Goal: Task Accomplishment & Management: Manage account settings

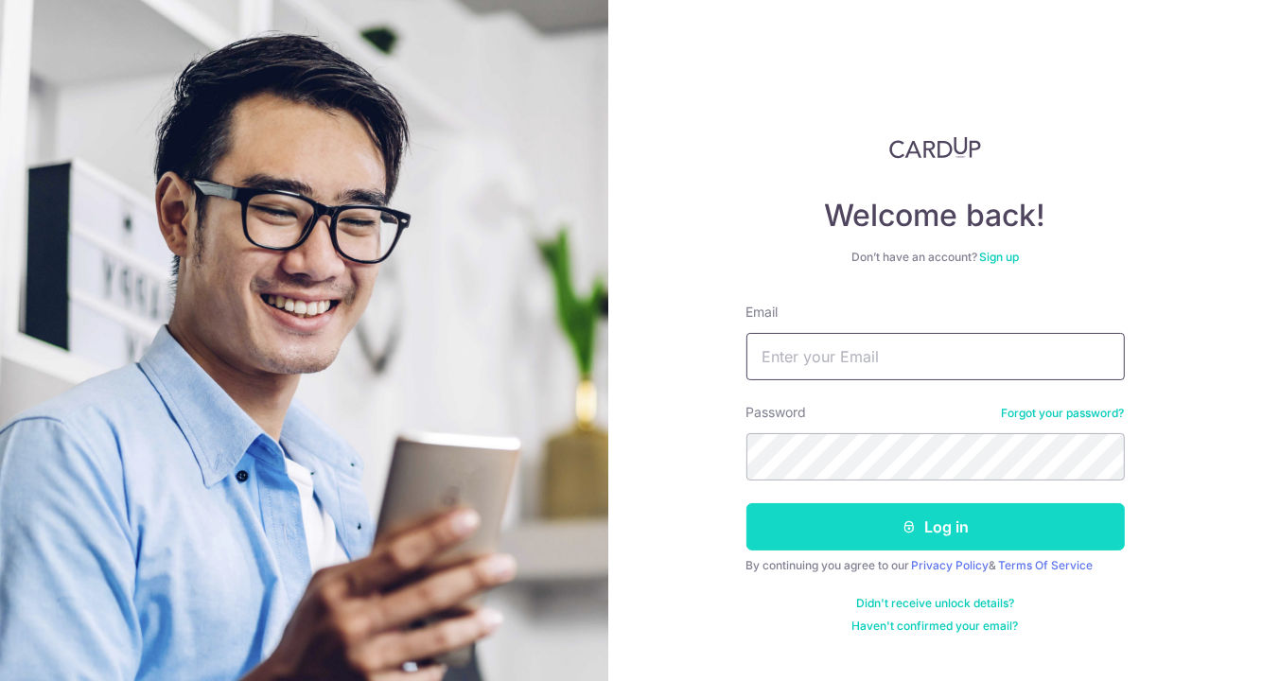
type input "victorejcarchives@gmail.com"
click at [833, 519] on button "Log in" at bounding box center [936, 526] width 378 height 47
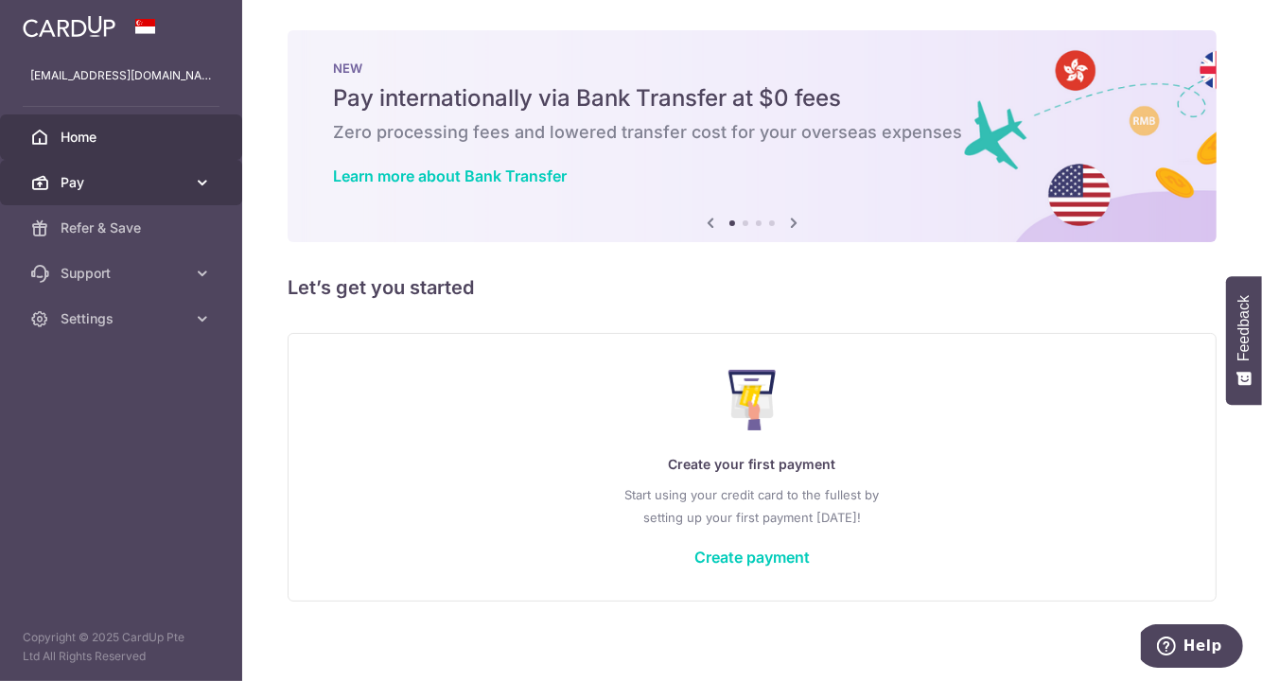
click at [142, 197] on link "Pay" at bounding box center [121, 182] width 242 height 45
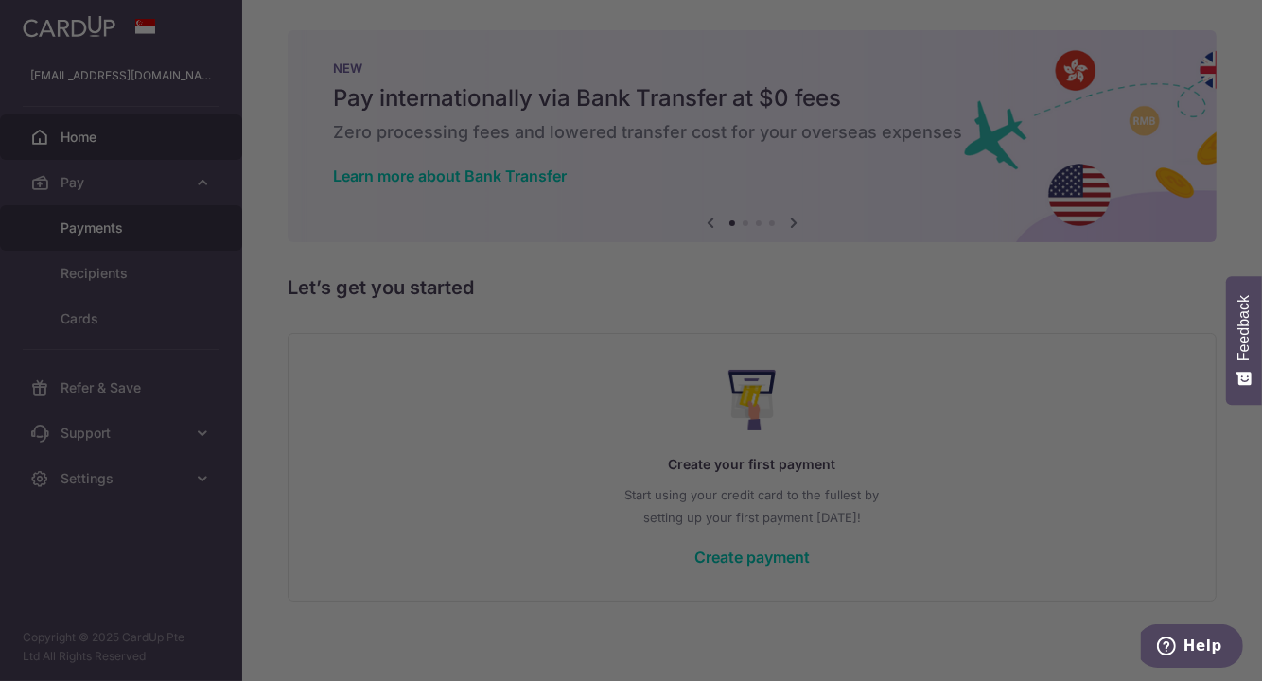
click at [109, 228] on div at bounding box center [637, 344] width 1275 height 688
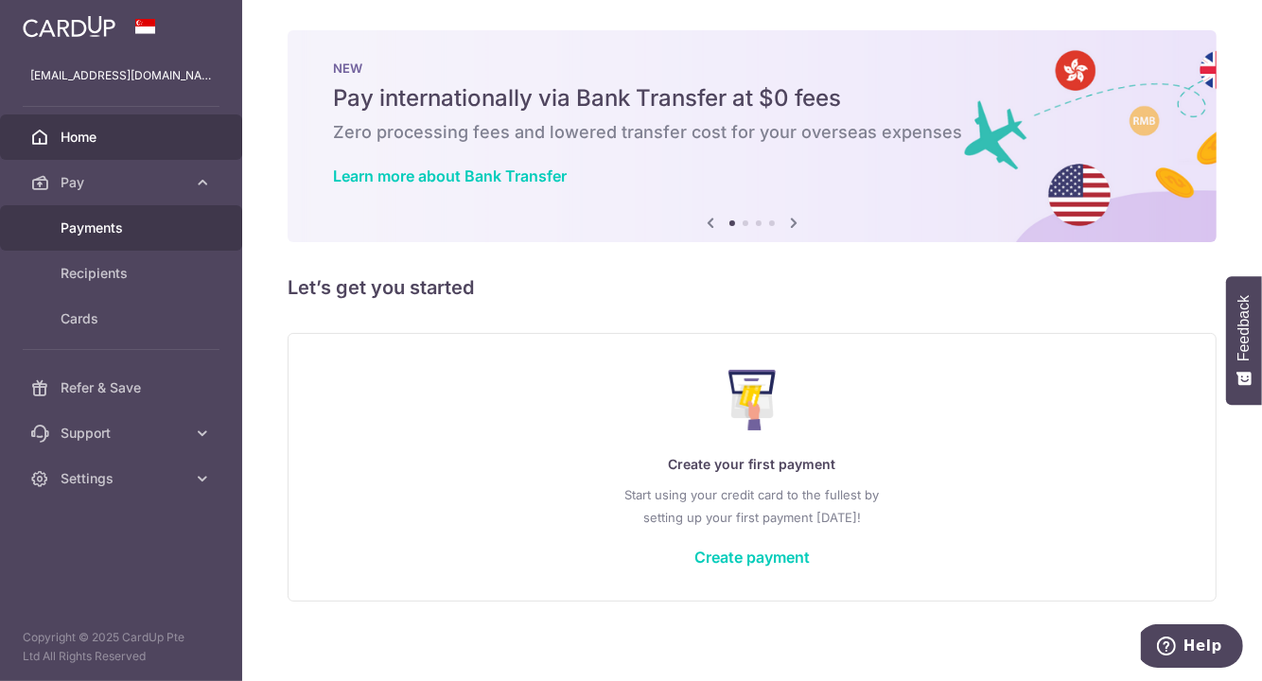
click at [121, 235] on span "Payments" at bounding box center [123, 228] width 125 height 19
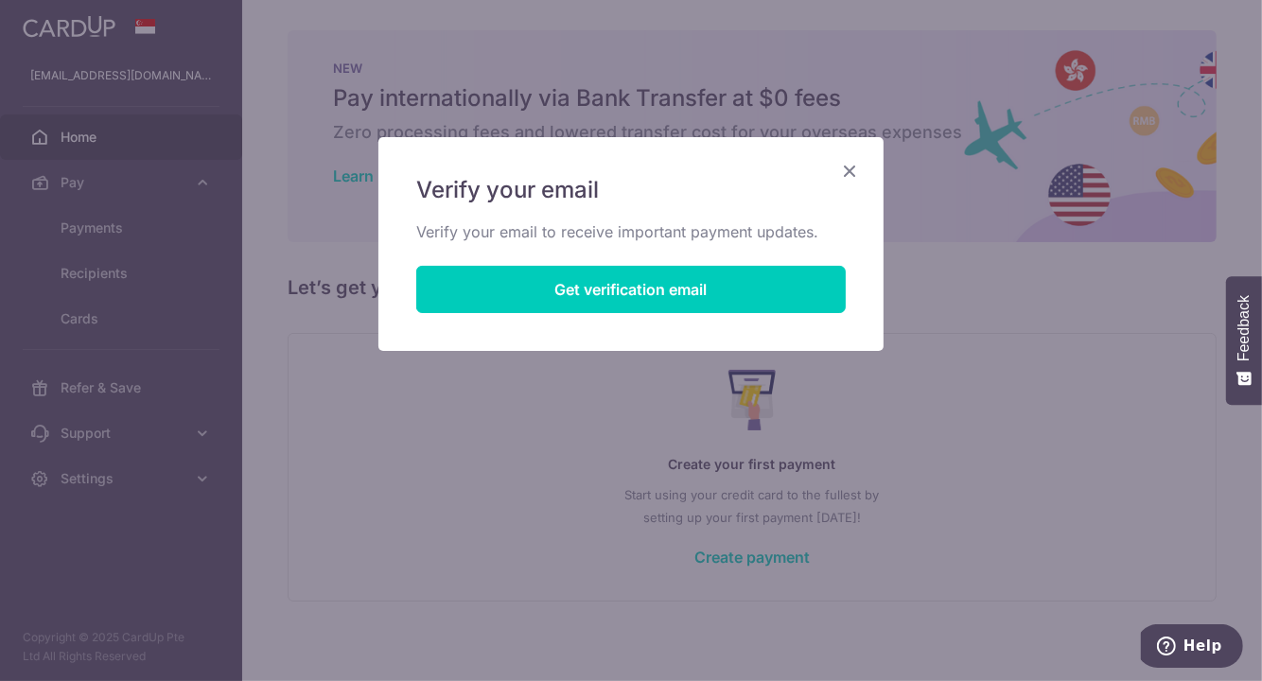
click at [841, 175] on icon "Close" at bounding box center [849, 171] width 23 height 24
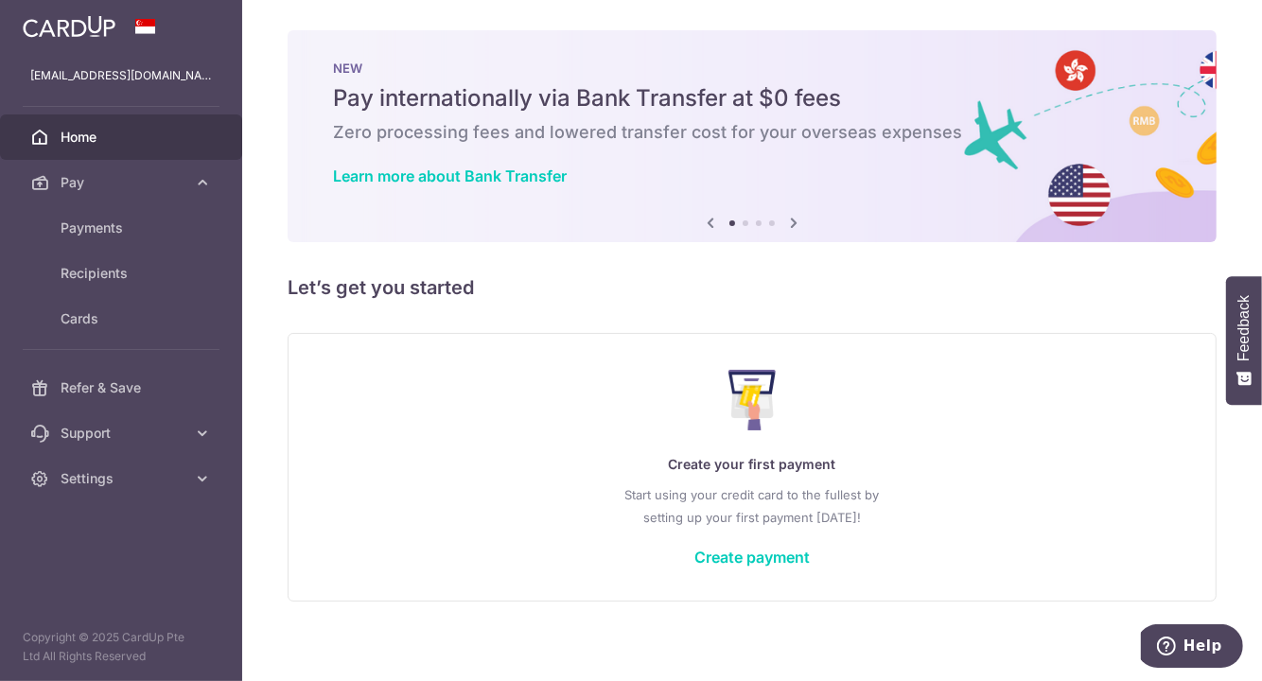
click at [82, 27] on img at bounding box center [69, 26] width 93 height 23
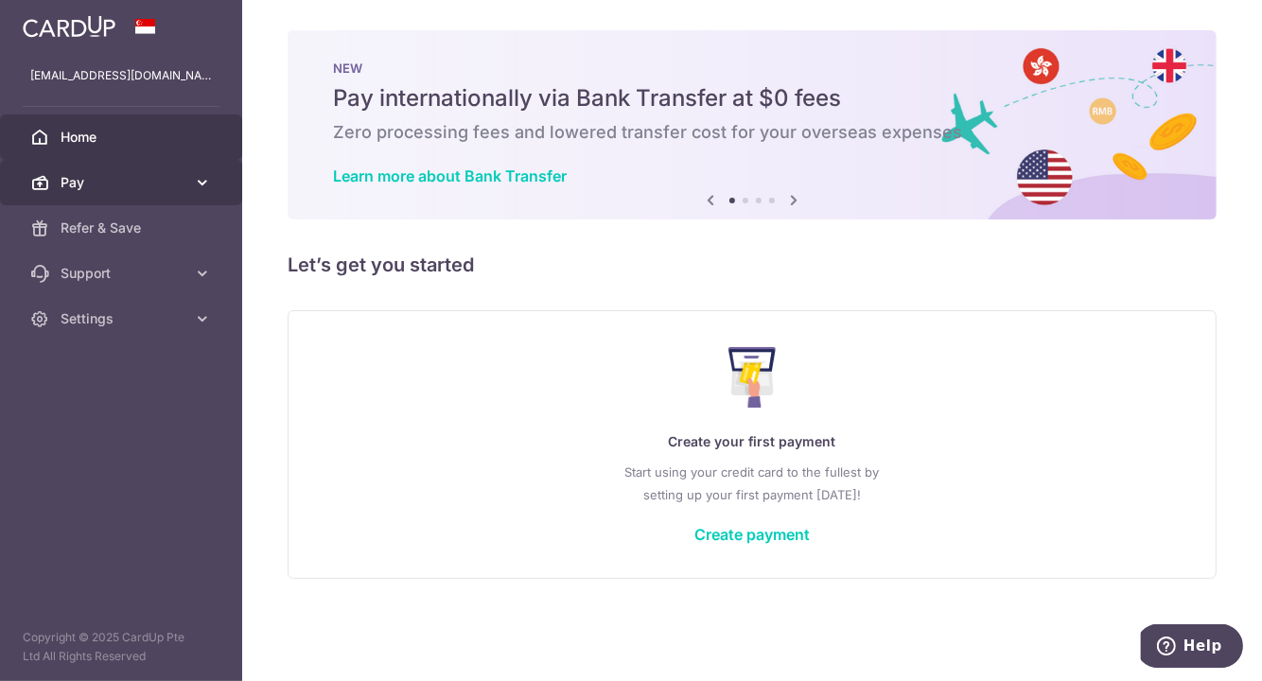
click at [151, 191] on span "Pay" at bounding box center [123, 182] width 125 height 19
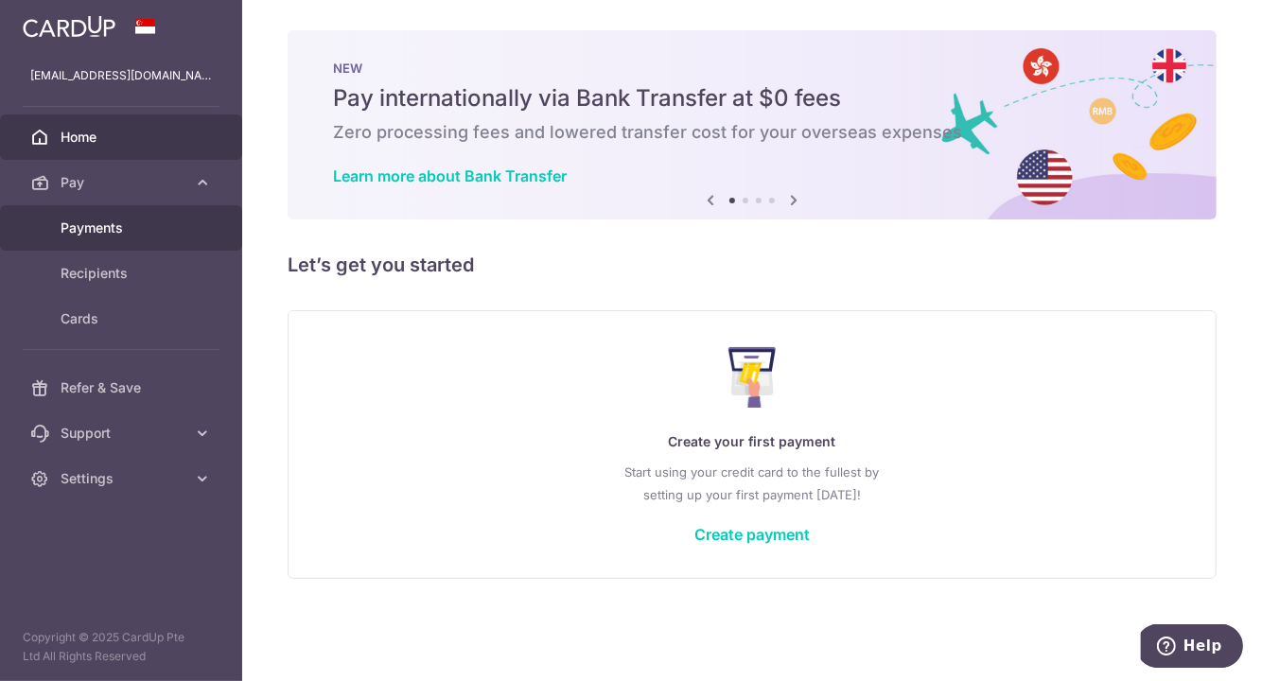
click at [105, 229] on span "Payments" at bounding box center [123, 228] width 125 height 19
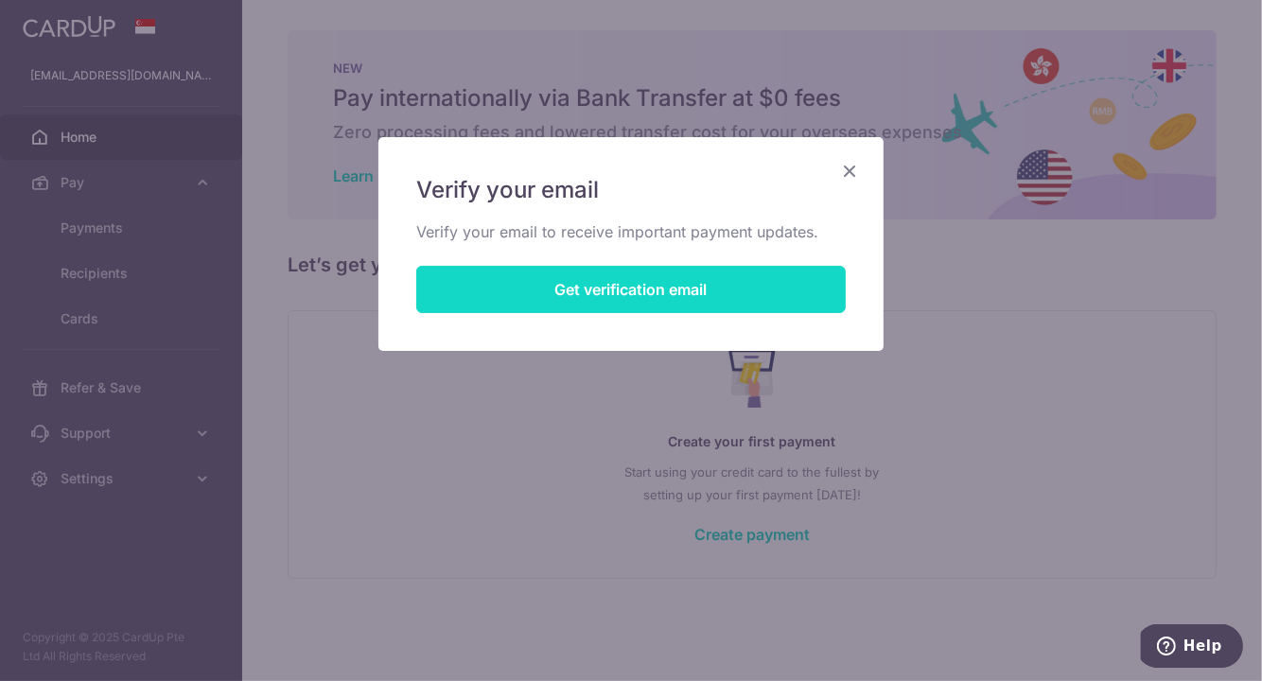
click at [645, 298] on button "Get verification email" at bounding box center [631, 289] width 430 height 47
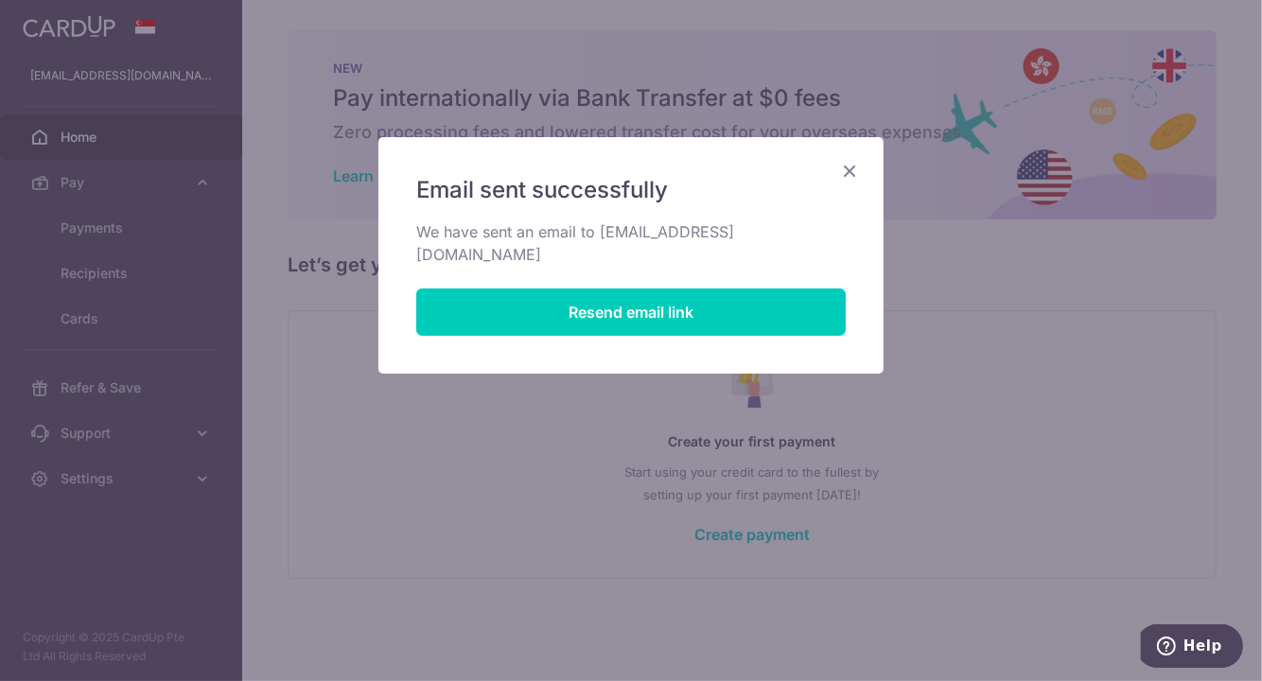
click at [848, 170] on icon "Close" at bounding box center [849, 171] width 23 height 24
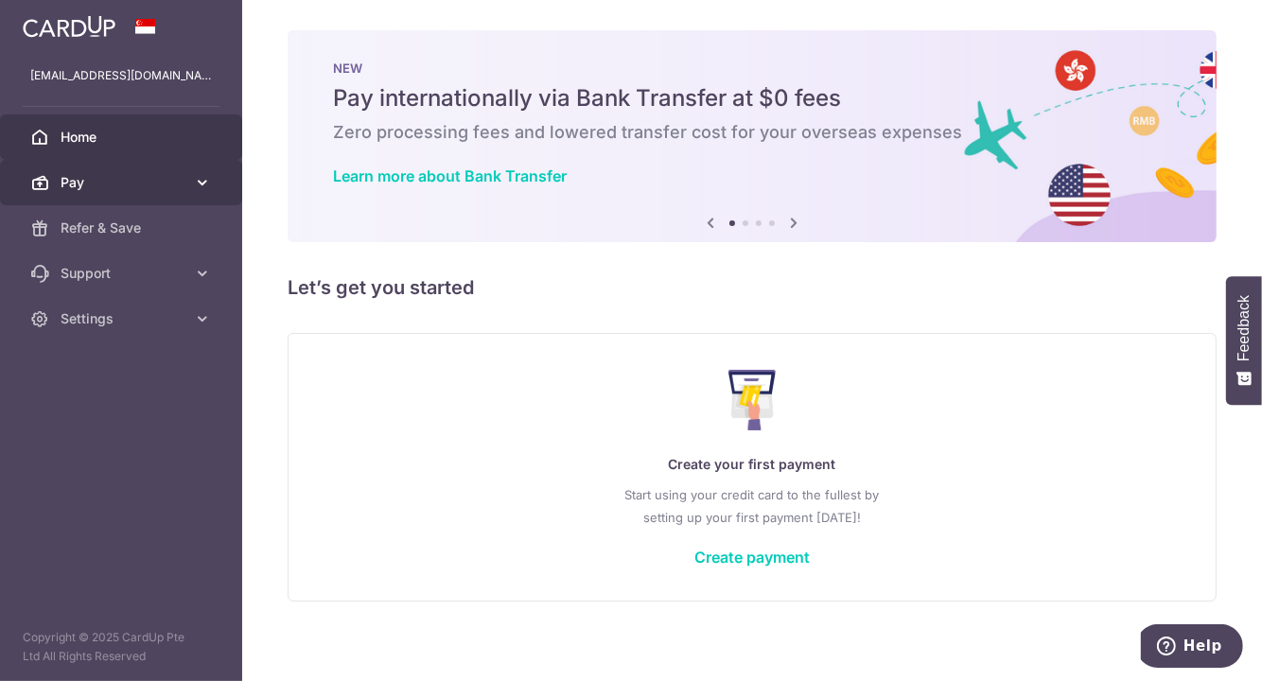
click at [121, 189] on span "Pay" at bounding box center [123, 182] width 125 height 19
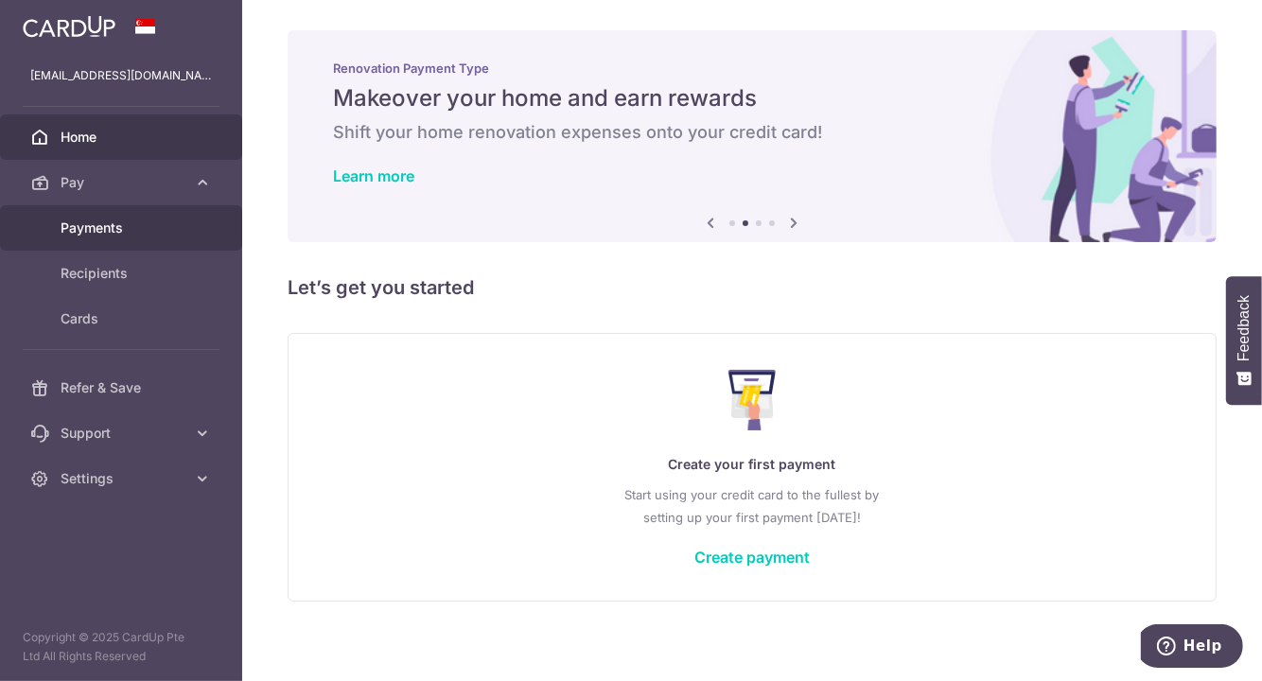
click at [91, 232] on span "Payments" at bounding box center [123, 228] width 125 height 19
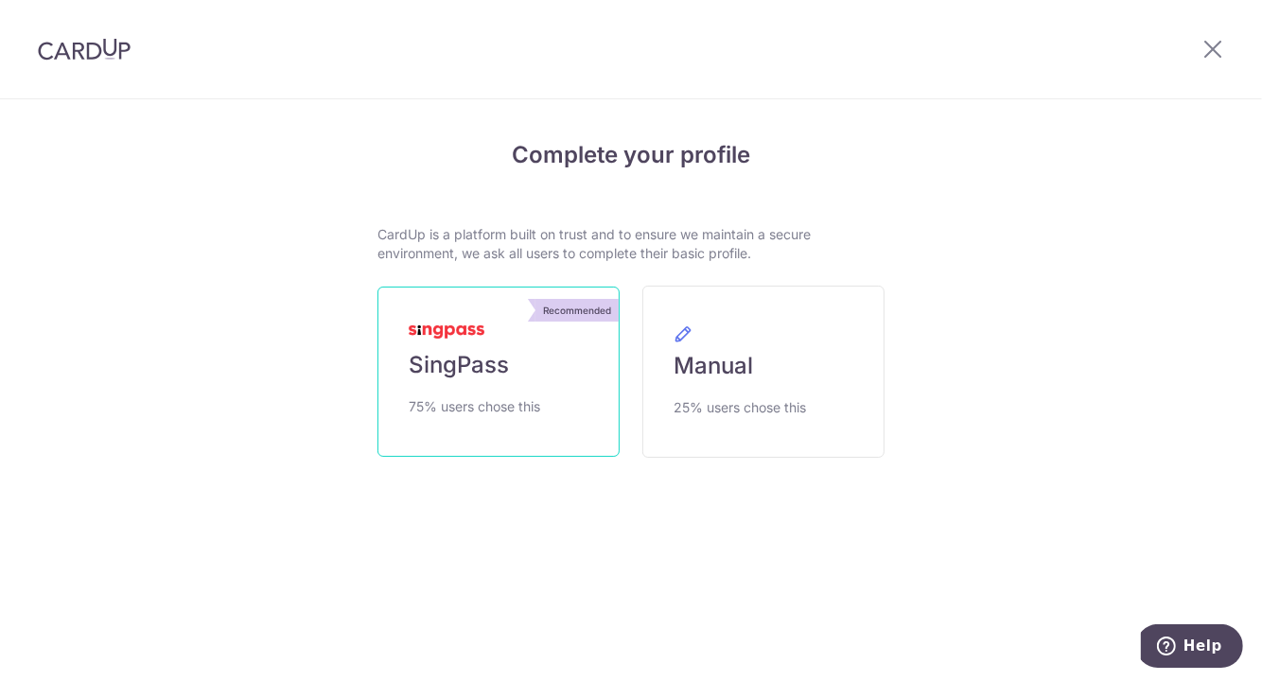
click at [527, 402] on span "75% users chose this" at bounding box center [475, 407] width 132 height 23
click at [512, 389] on link "Recommended SingPass 75% users chose this" at bounding box center [499, 372] width 242 height 170
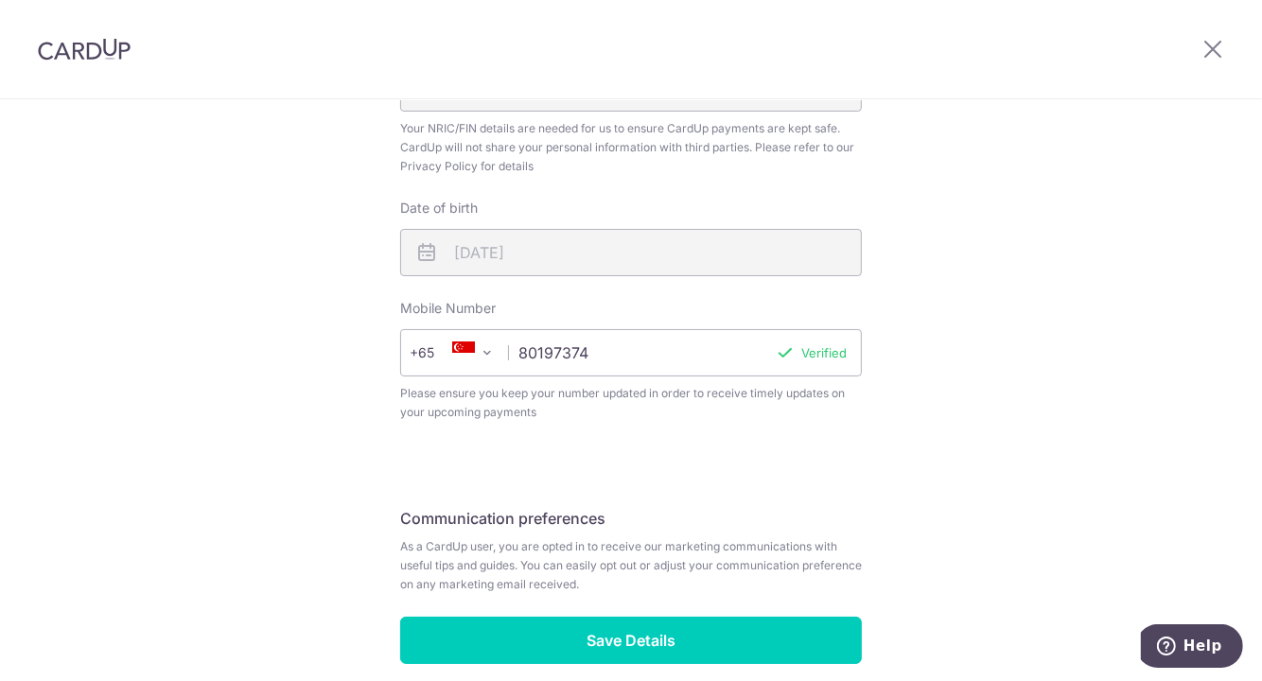
scroll to position [637, 0]
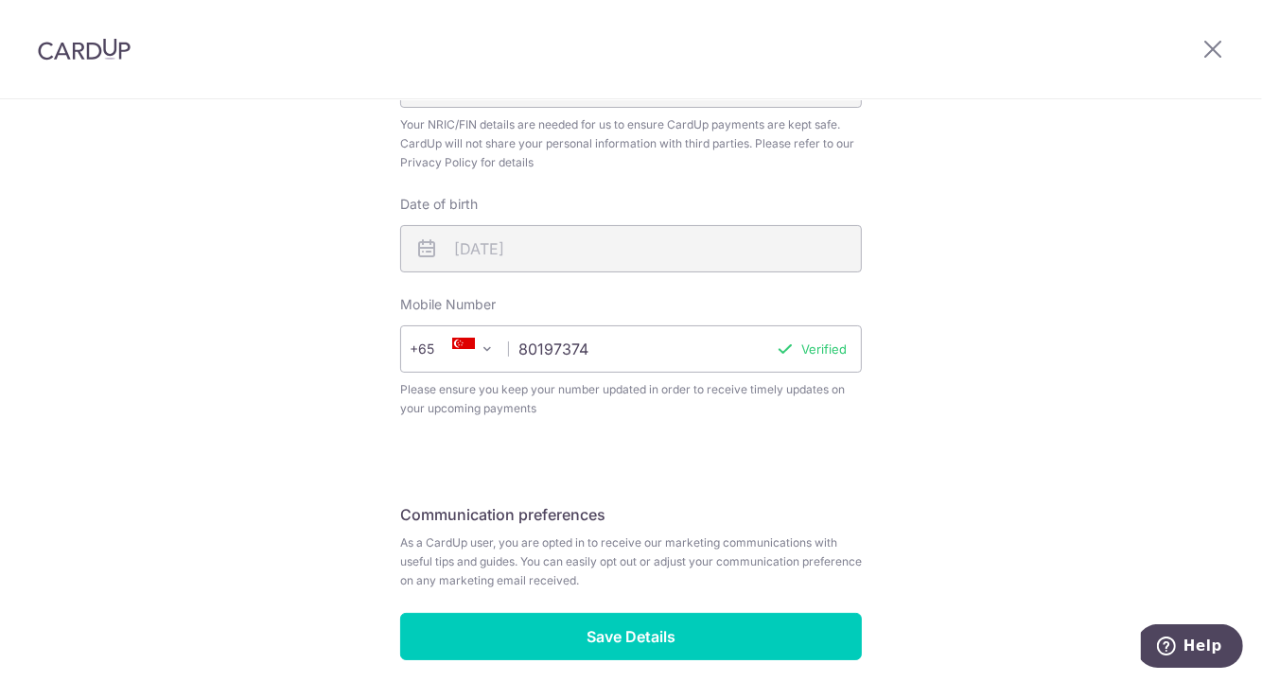
click at [649, 349] on input "80197374" at bounding box center [631, 349] width 462 height 47
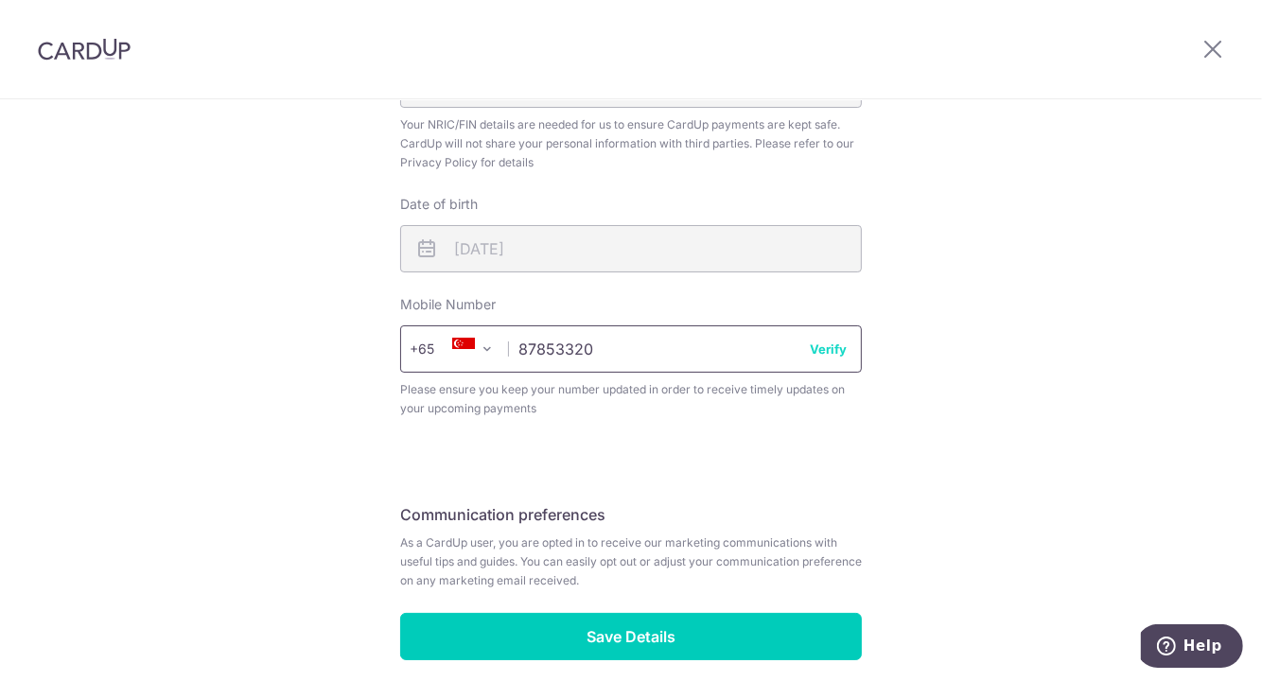
type input "87853320"
click at [830, 351] on button "Verify" at bounding box center [828, 349] width 37 height 19
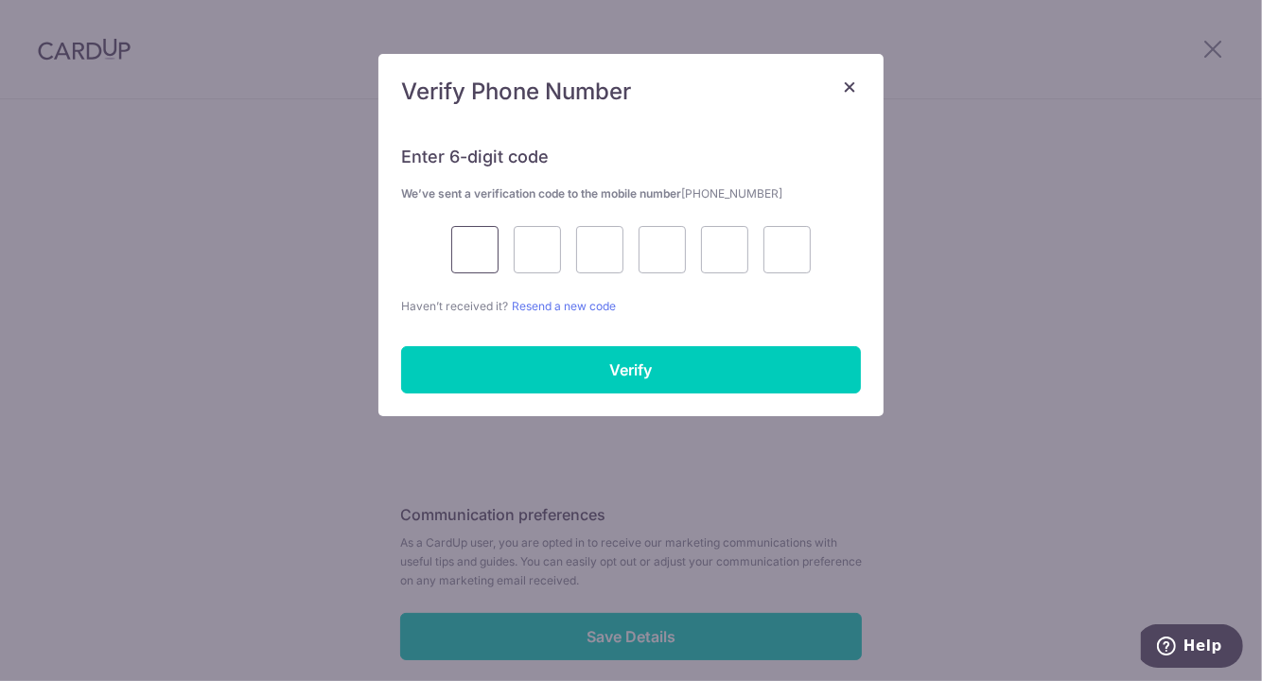
click at [473, 252] on input "text" at bounding box center [474, 249] width 47 height 47
type input "2"
type input "3"
type input "5"
type input "7"
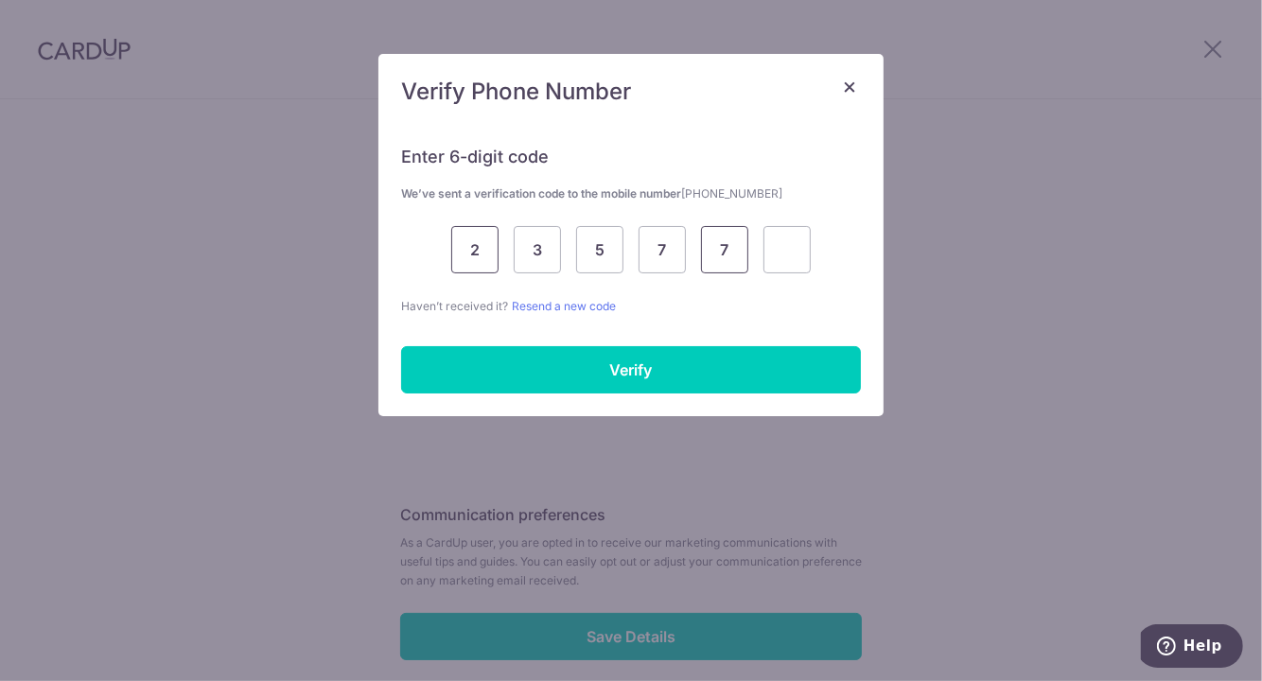
type input "7"
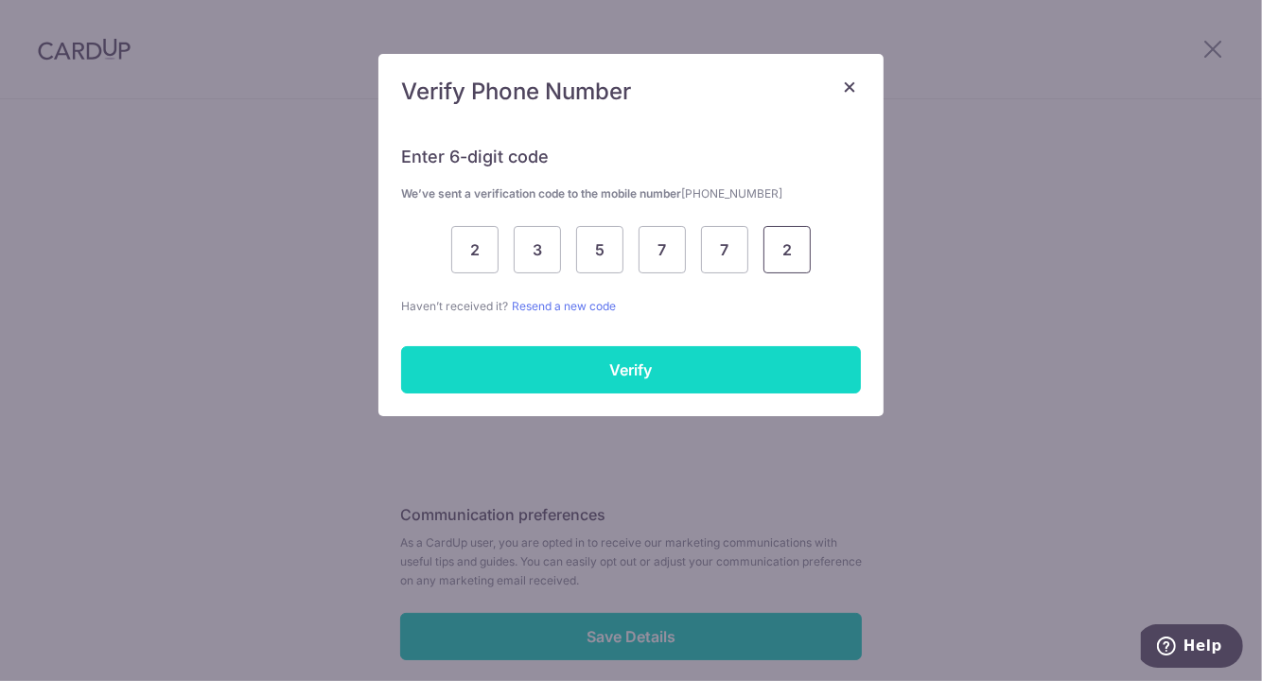
type input "2"
click at [559, 386] on input "Verify" at bounding box center [631, 369] width 460 height 47
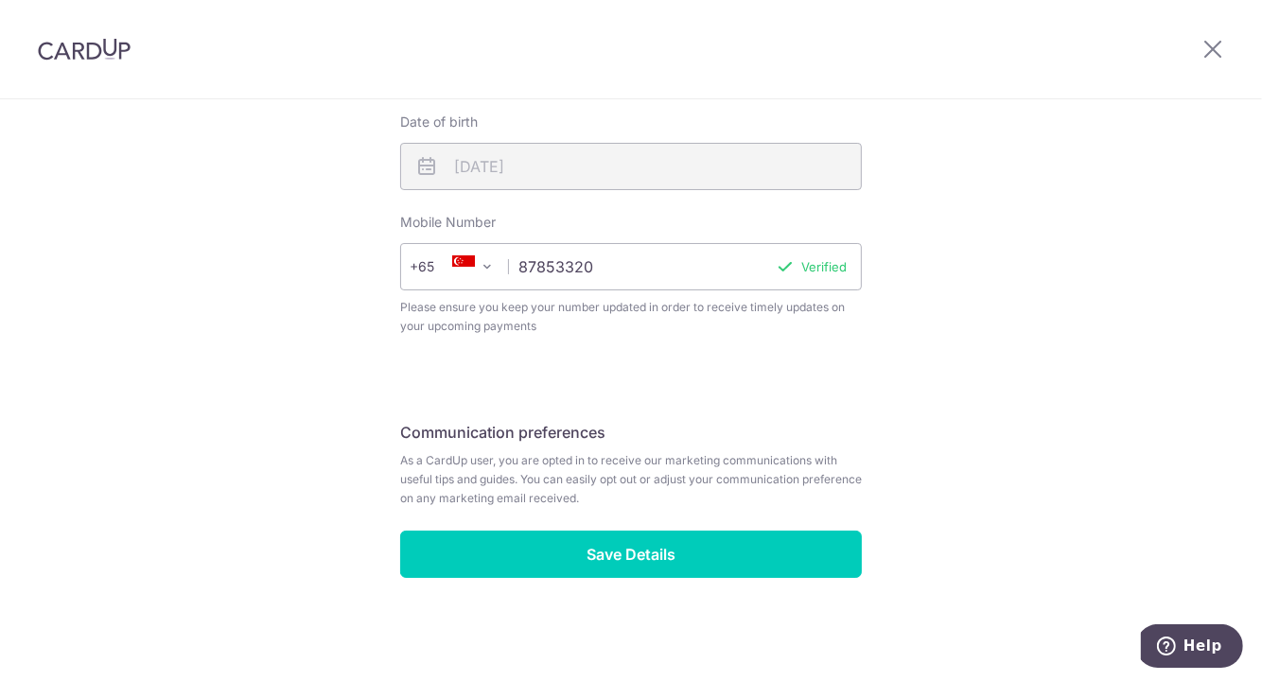
scroll to position [685, 0]
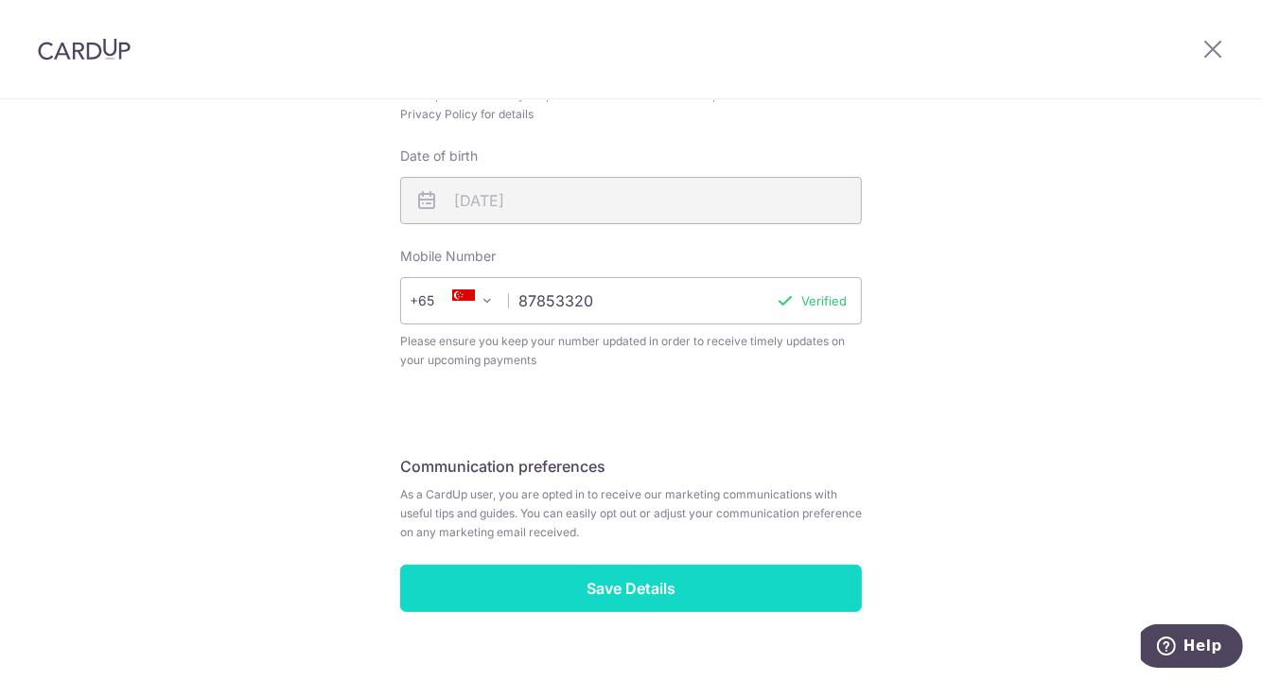
click at [464, 575] on input "Save Details" at bounding box center [631, 588] width 462 height 47
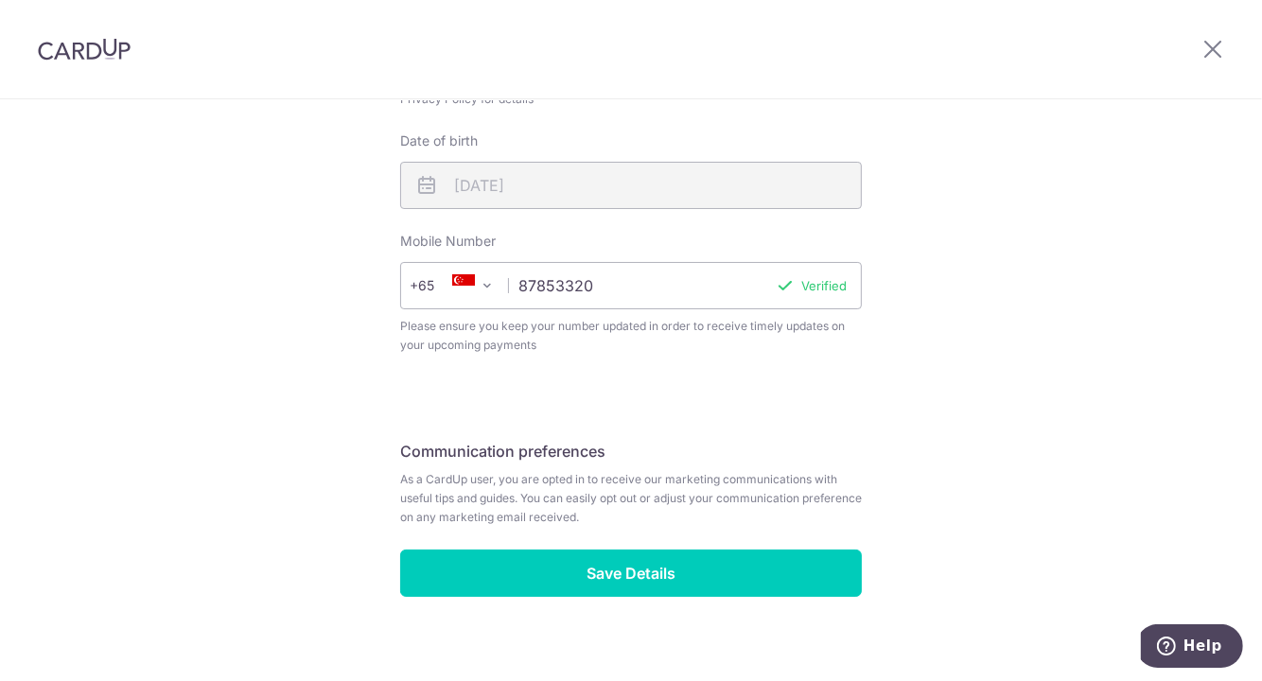
scroll to position [746, 0]
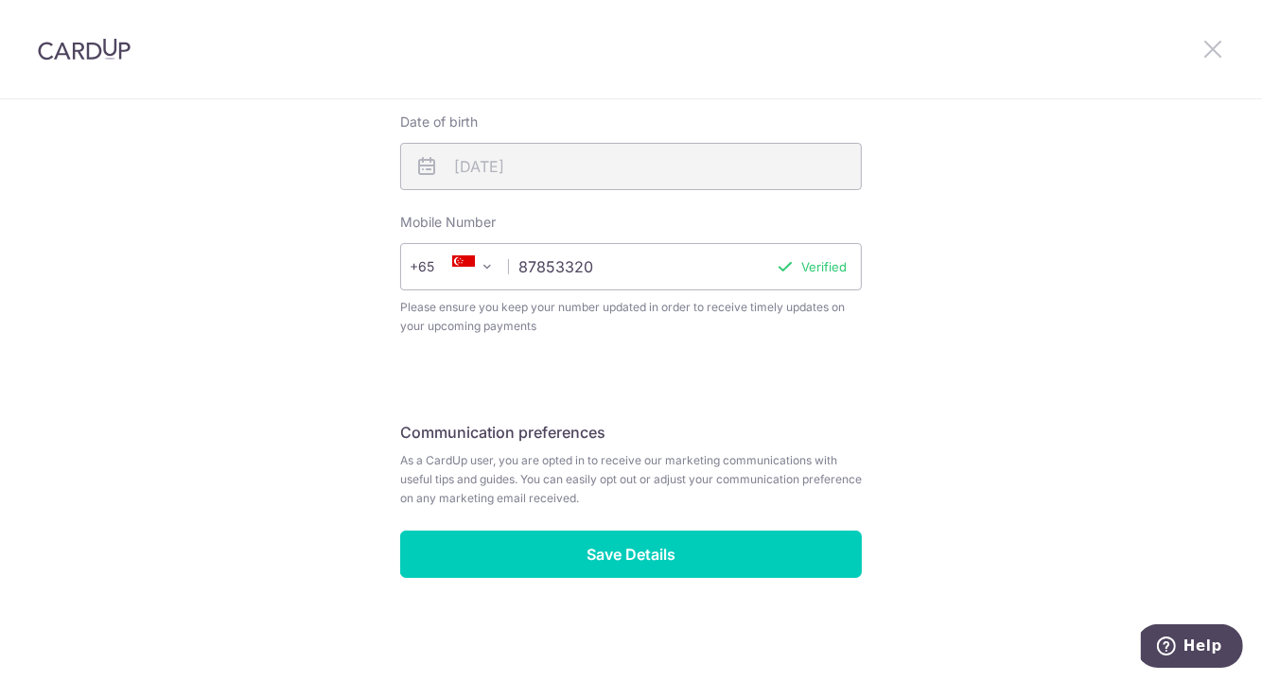
click at [1213, 50] on icon at bounding box center [1213, 49] width 23 height 24
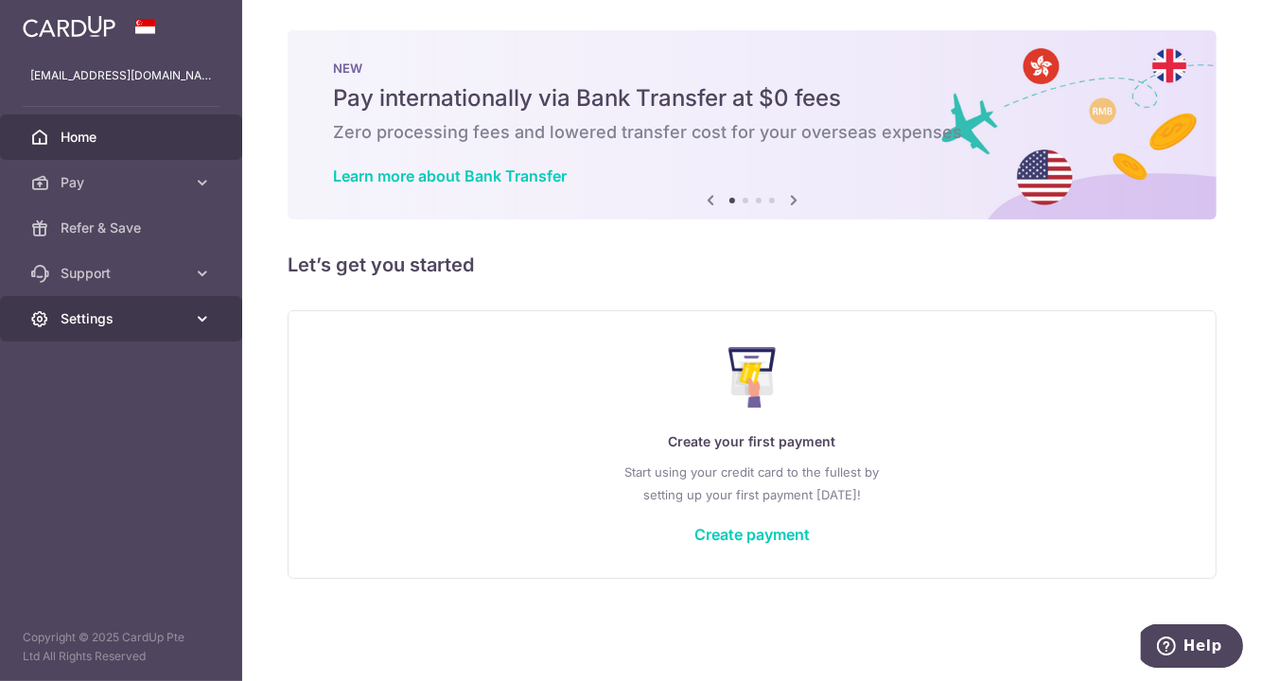
click at [183, 313] on span "Settings" at bounding box center [123, 318] width 125 height 19
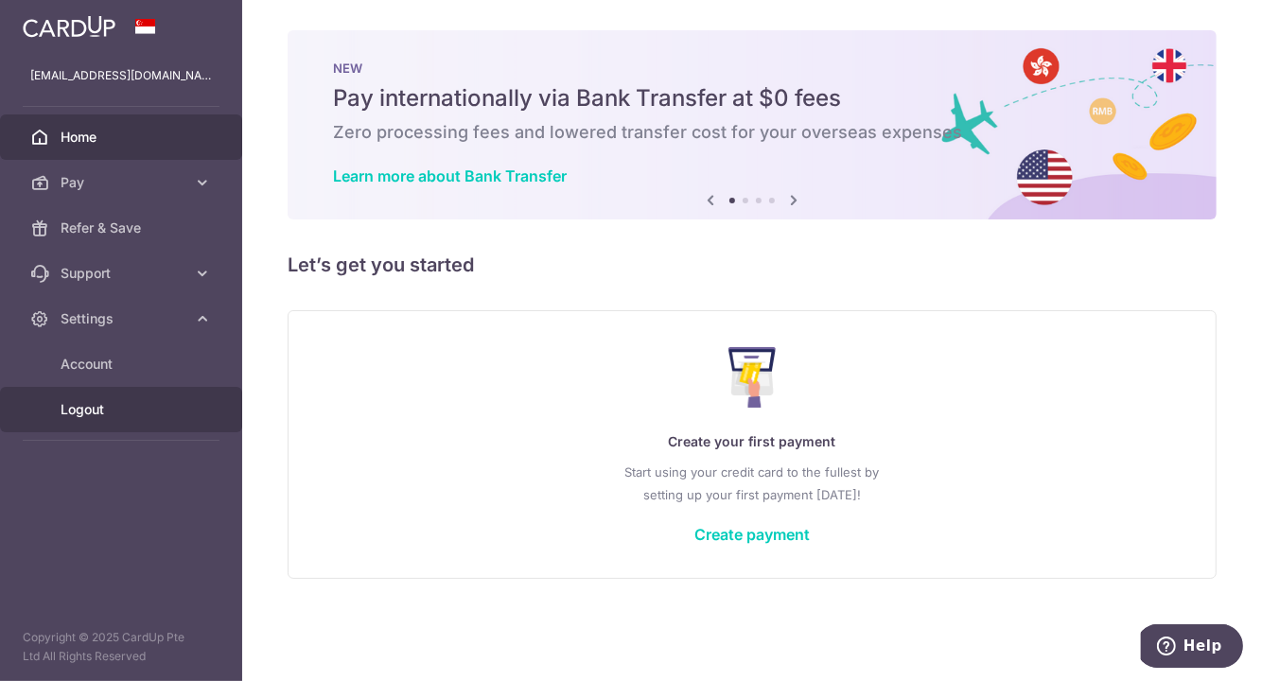
click at [87, 400] on span "Logout" at bounding box center [123, 409] width 125 height 19
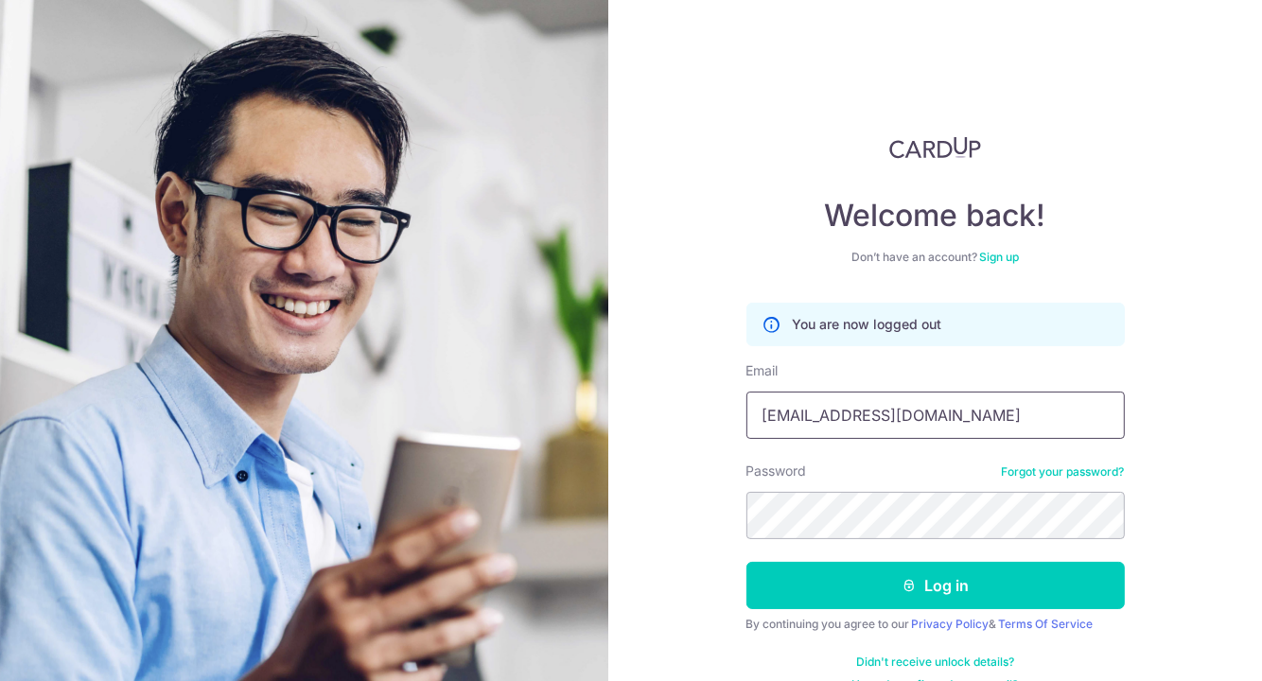
click at [857, 419] on input "[EMAIL_ADDRESS][DOMAIN_NAME]" at bounding box center [936, 415] width 378 height 47
type input "[EMAIL_ADDRESS][DOMAIN_NAME]"
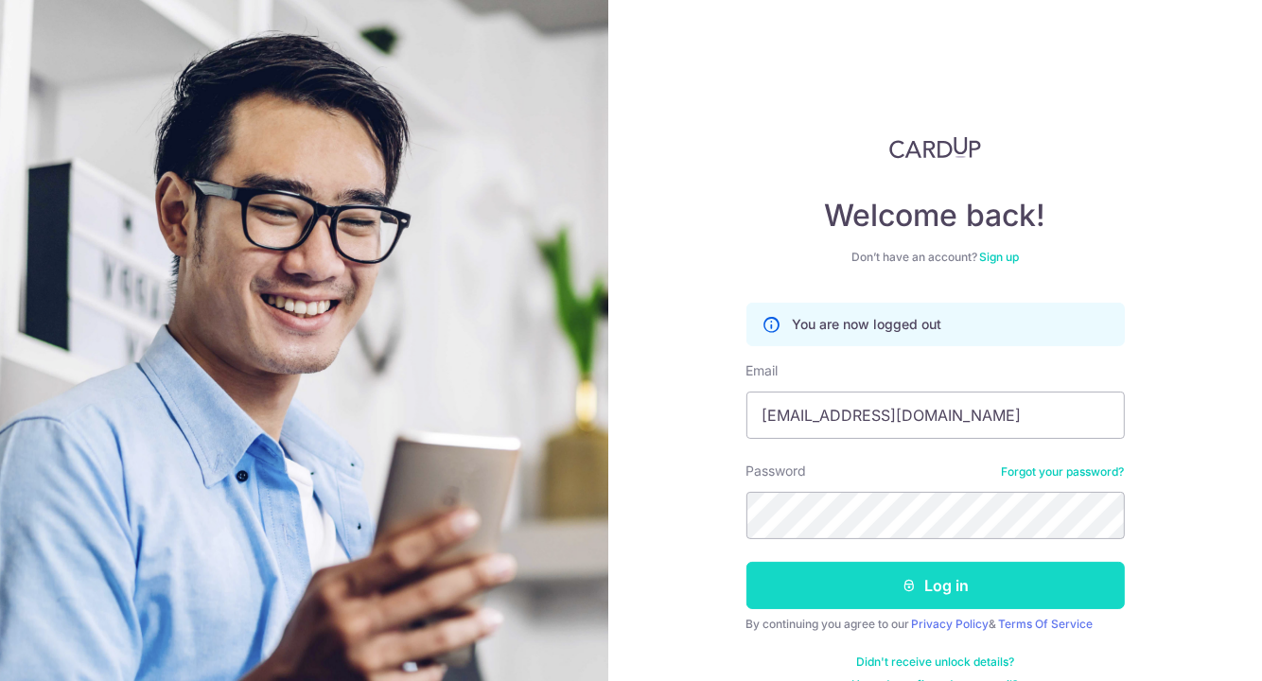
click at [877, 574] on button "Log in" at bounding box center [936, 585] width 378 height 47
